Goal: Find specific page/section: Find specific page/section

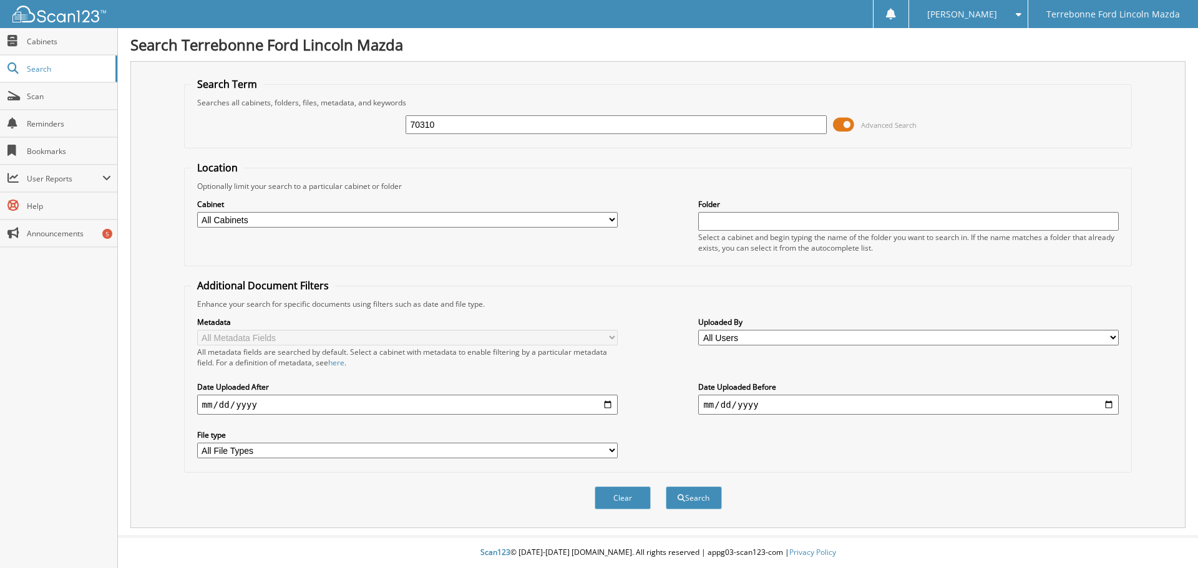
type input "70310"
click at [666, 487] on button "Search" at bounding box center [694, 498] width 56 height 23
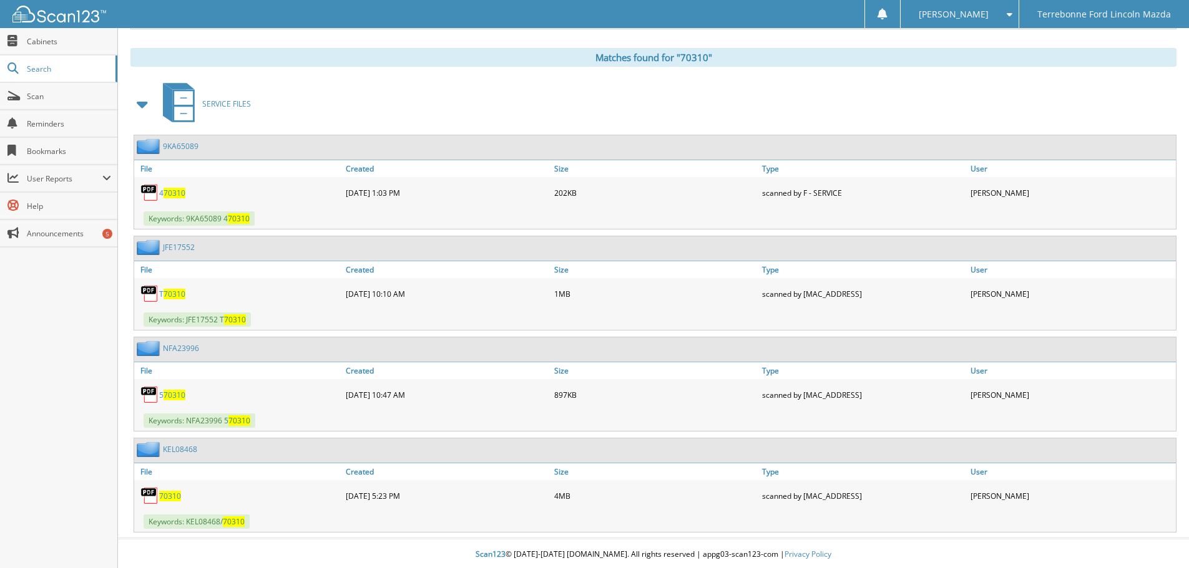
scroll to position [502, 0]
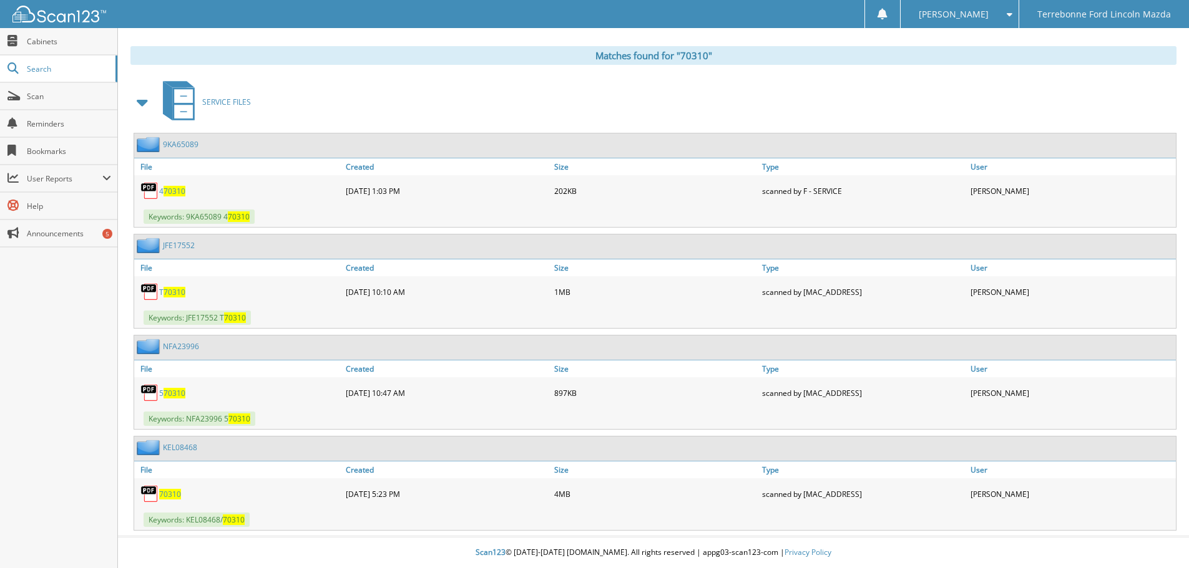
click at [168, 493] on span "70310" at bounding box center [170, 494] width 22 height 11
click at [762, 18] on div "[PERSON_NAME] Settings Logout Terrebonne Ford Lincoln Mazda" at bounding box center [594, 14] width 1189 height 28
